Goal: Find specific page/section: Find specific page/section

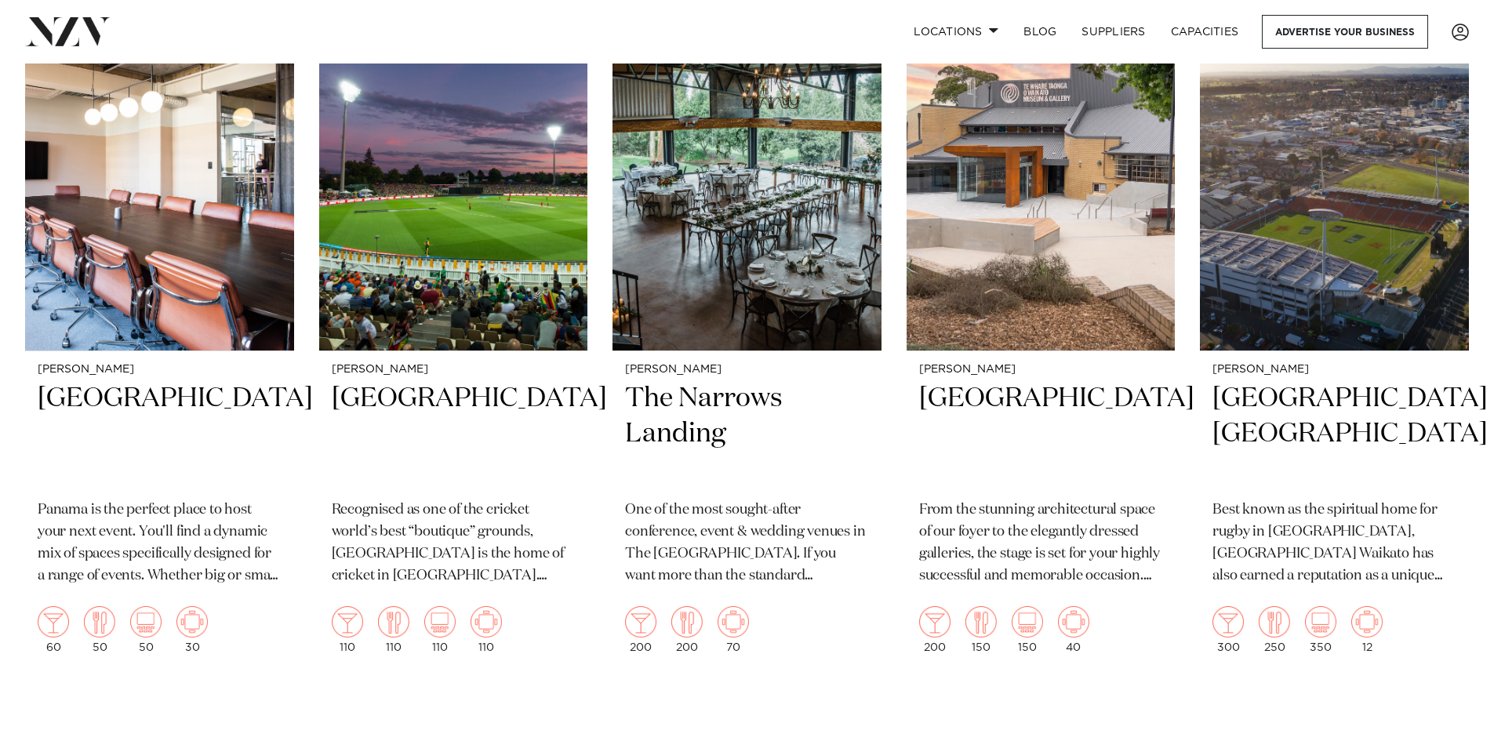
scroll to position [1826, 0]
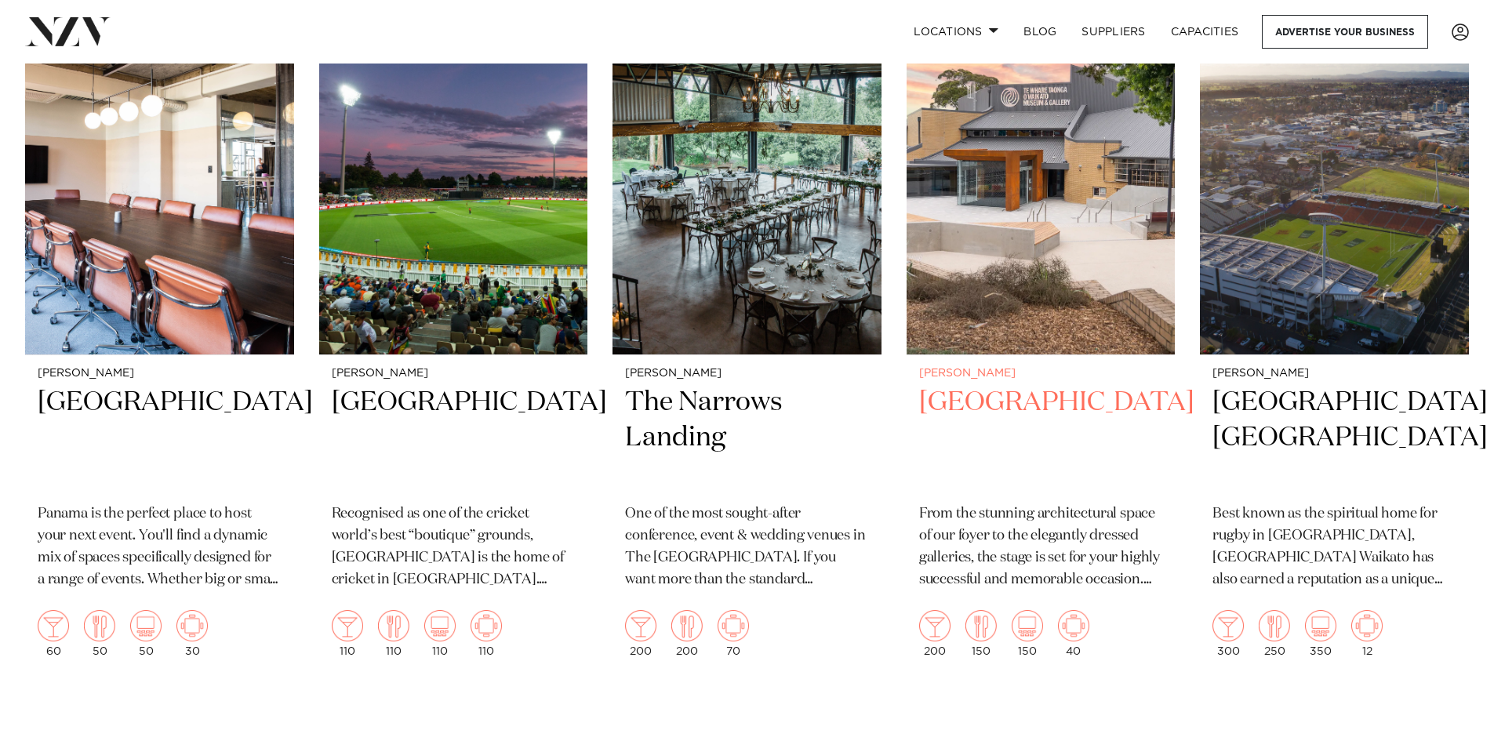
click at [1006, 397] on h2 "[GEOGRAPHIC_DATA]" at bounding box center [1041, 438] width 244 height 106
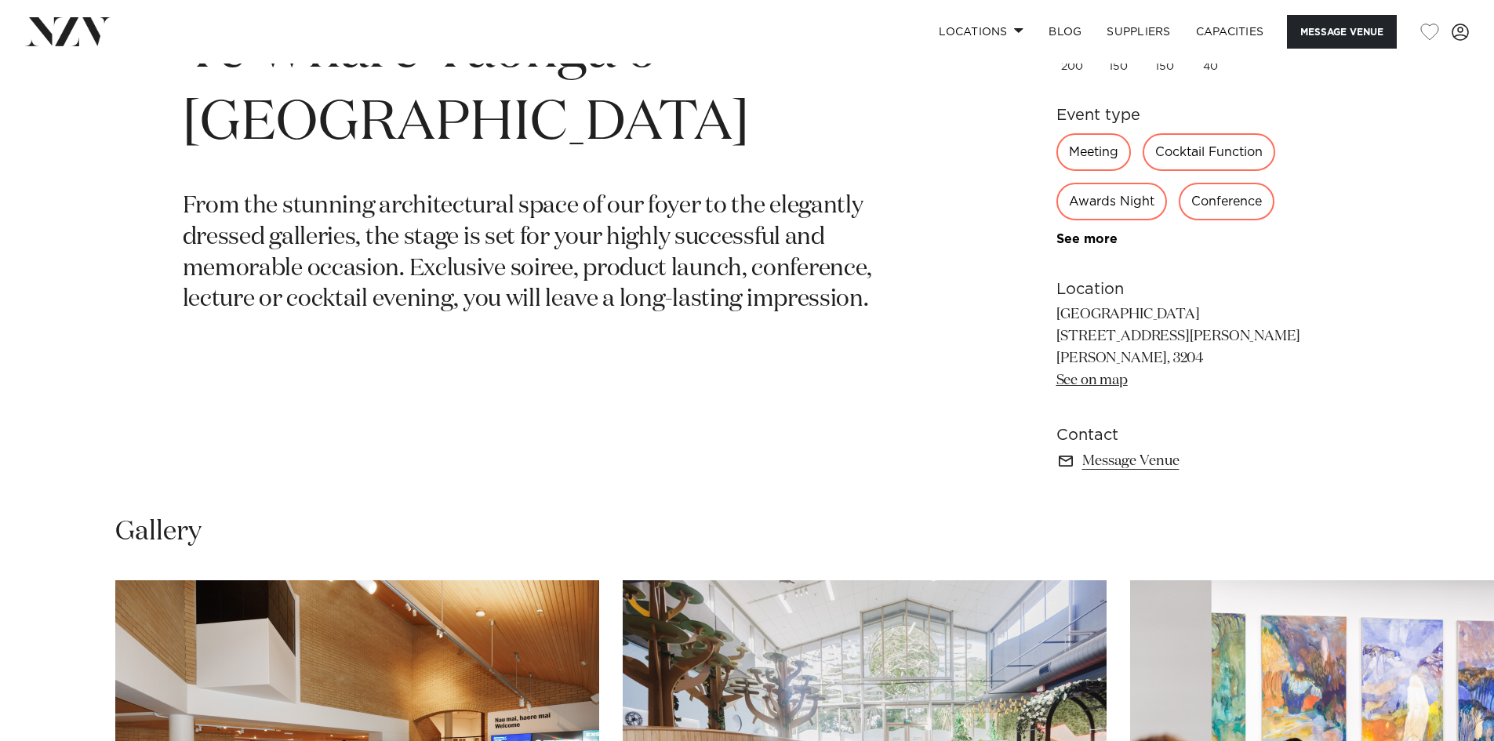
scroll to position [862, 0]
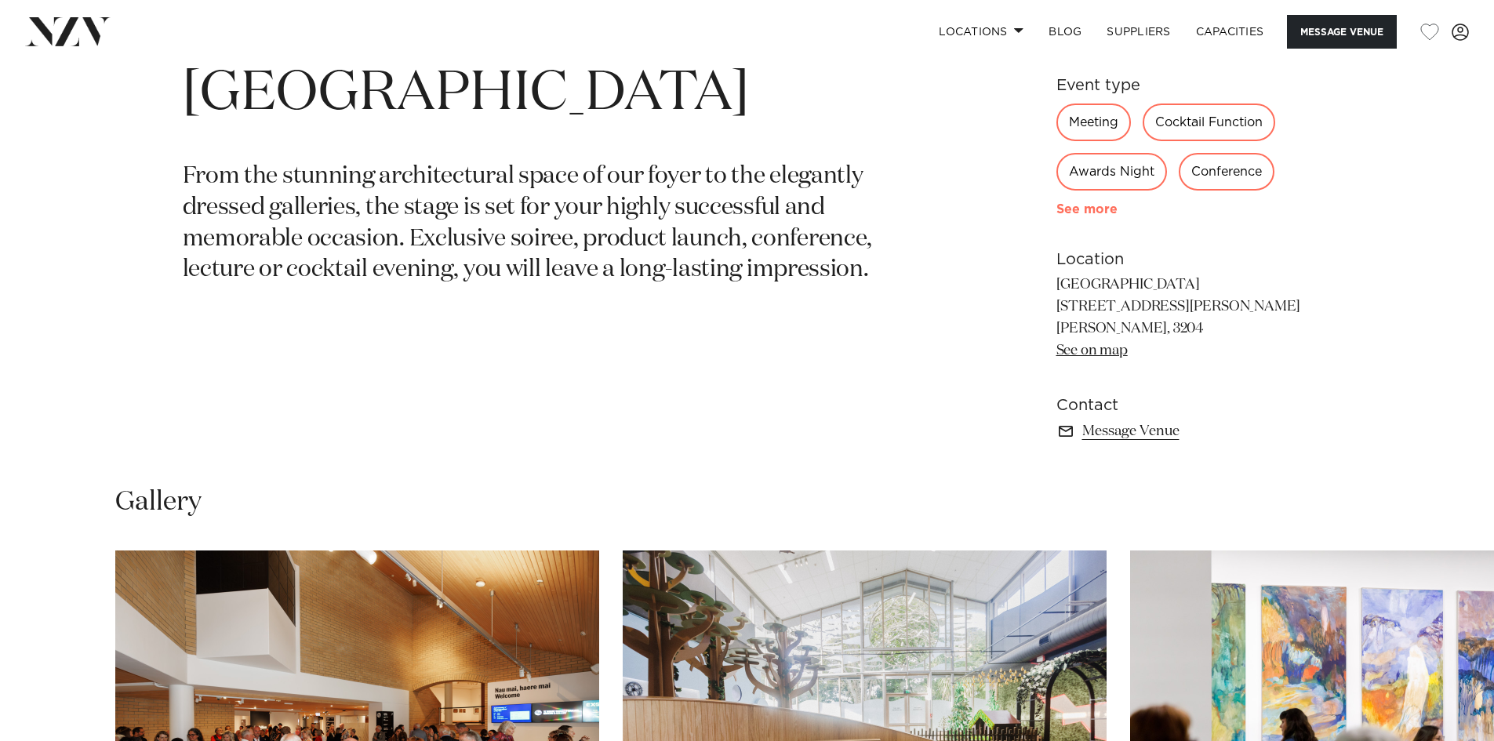
click at [1086, 203] on link "See more" at bounding box center [1117, 209] width 122 height 13
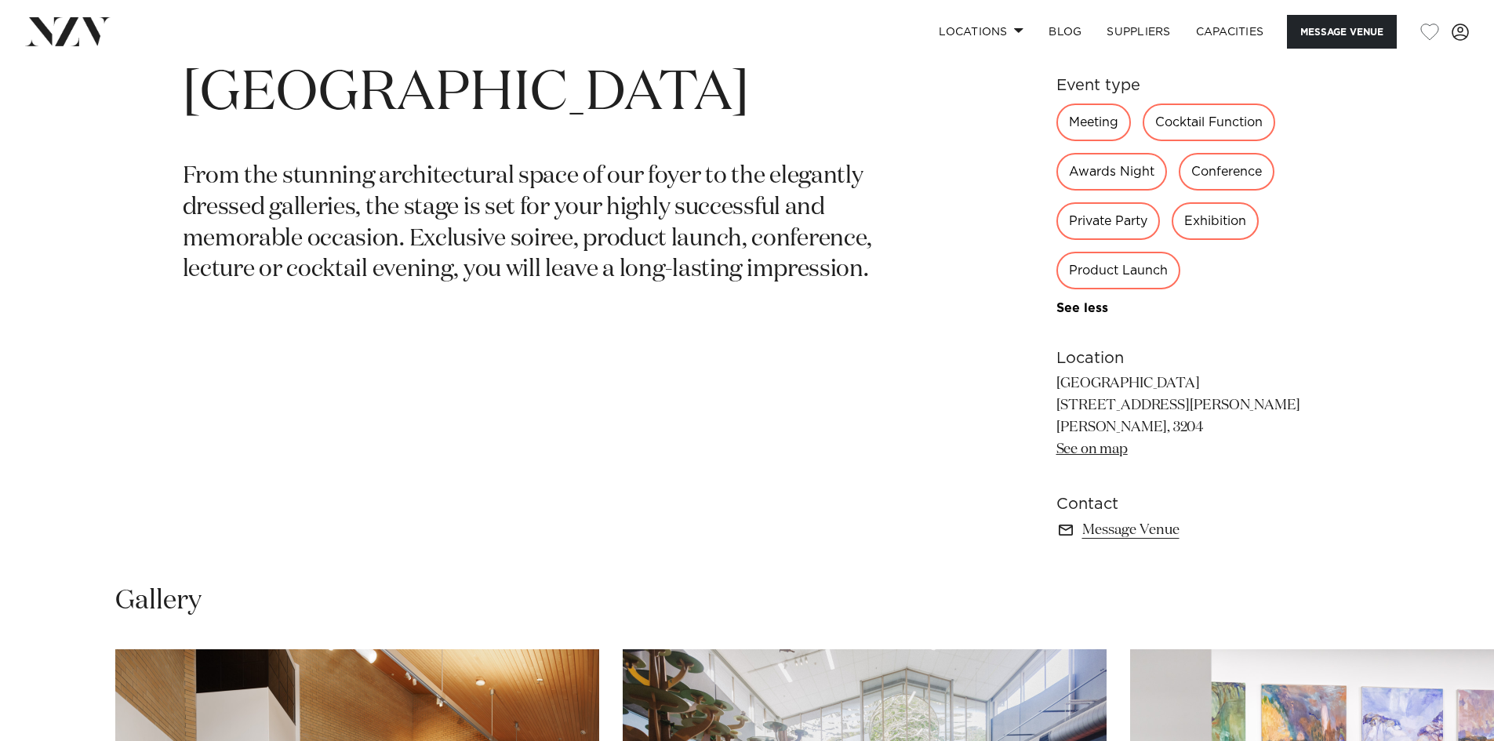
click at [1090, 223] on div "Private Party" at bounding box center [1107, 221] width 103 height 38
click at [1091, 222] on div "Private Party" at bounding box center [1107, 221] width 103 height 38
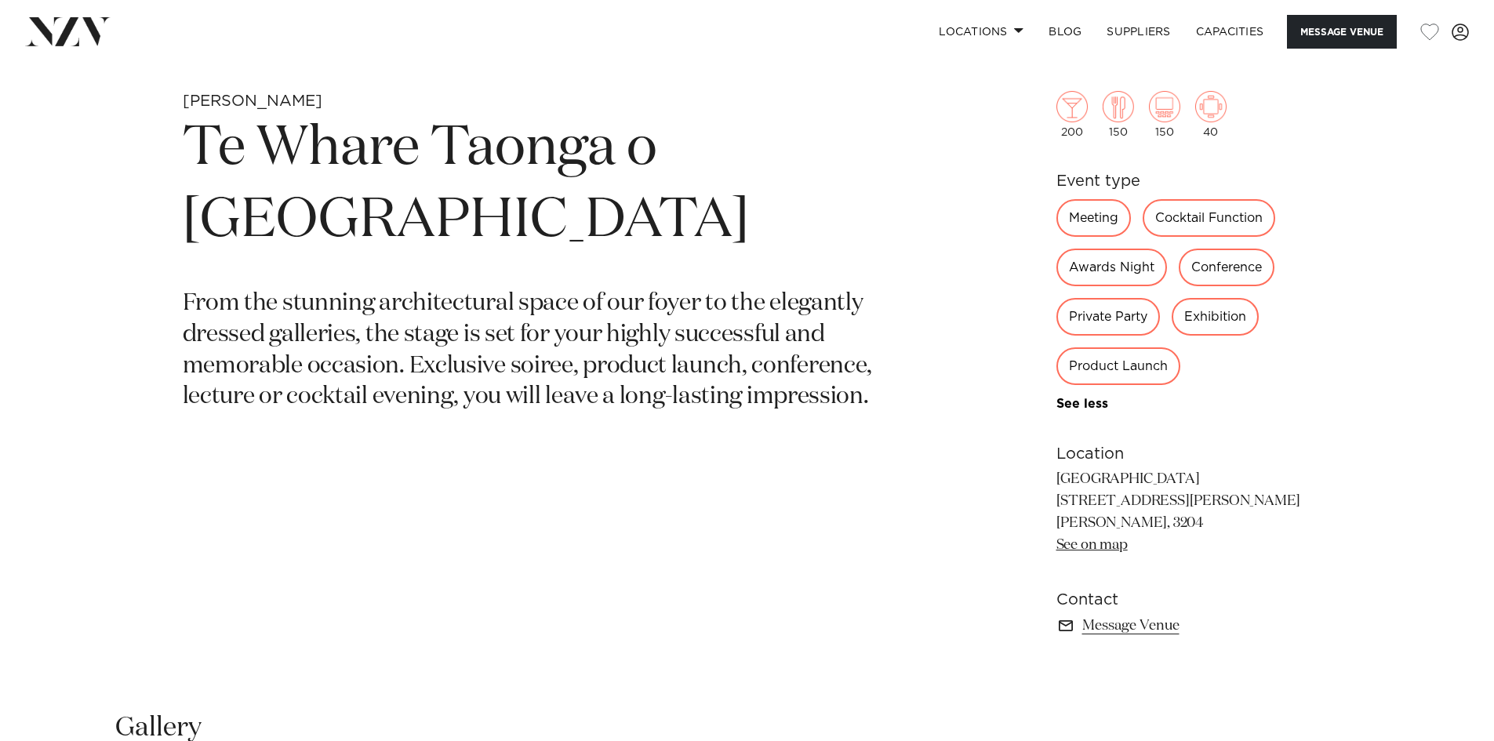
scroll to position [726, 0]
